Goal: Navigation & Orientation: Find specific page/section

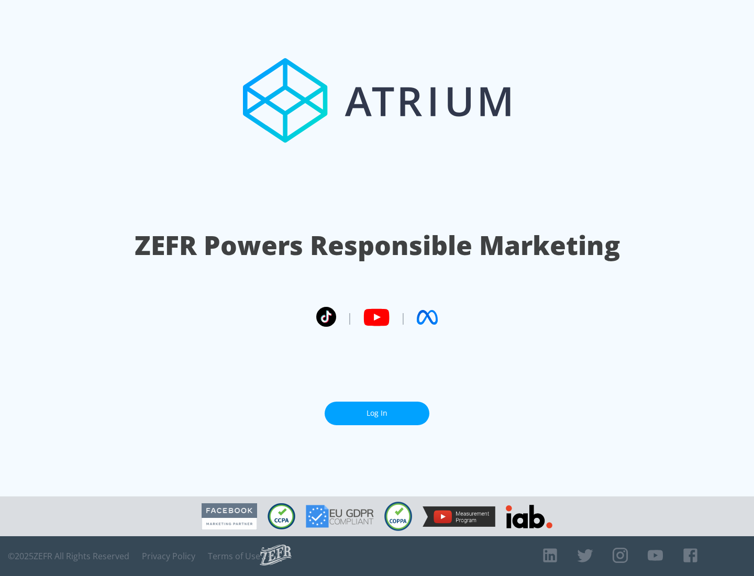
click at [377, 413] on link "Log In" at bounding box center [376, 413] width 105 height 24
